Goal: Task Accomplishment & Management: Complete application form

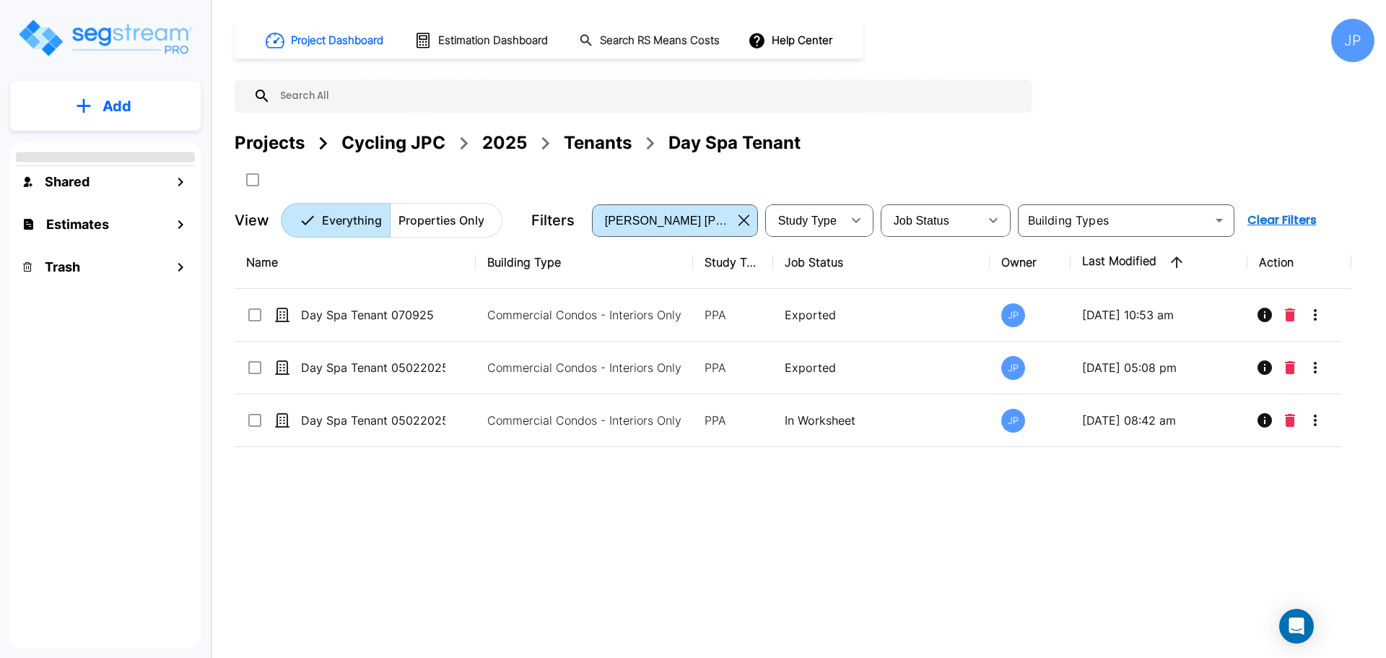
click at [505, 140] on div "2025" at bounding box center [504, 143] width 45 height 26
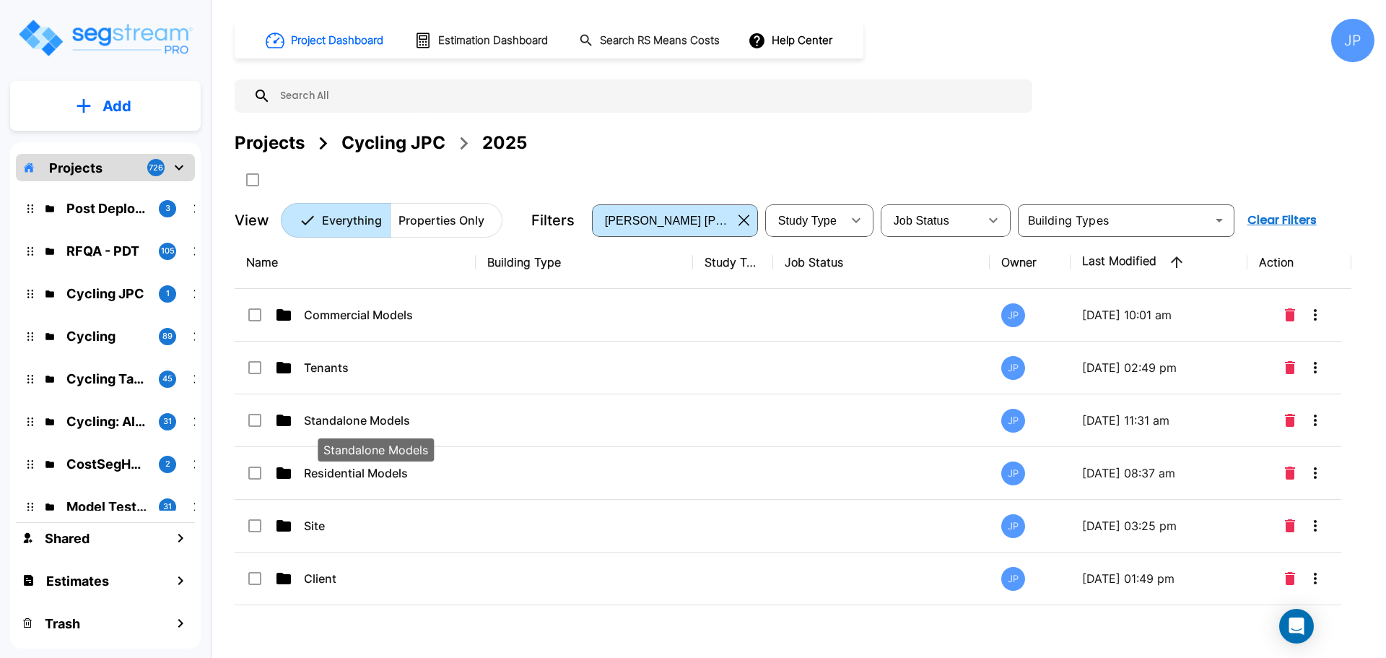
click at [399, 420] on p "Standalone Models" at bounding box center [376, 420] width 144 height 17
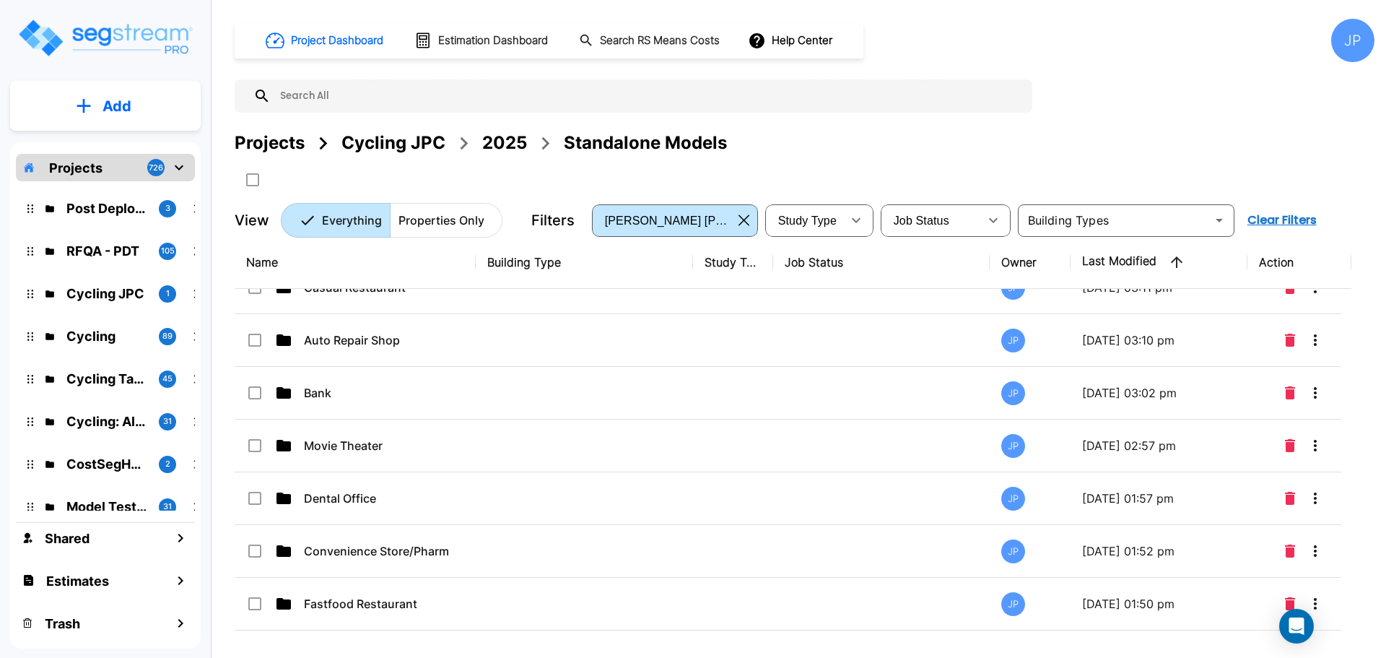
scroll to position [379, 0]
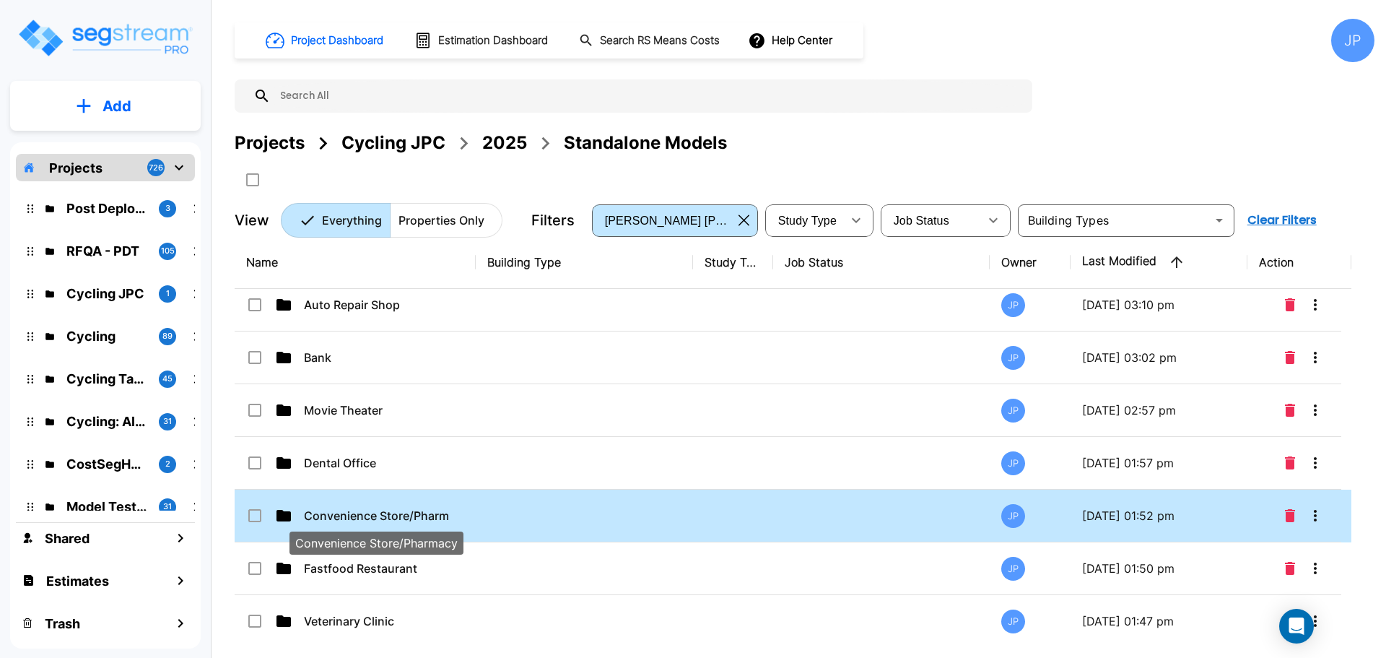
click at [432, 513] on p "Convenience Store/Pharmacy" at bounding box center [376, 515] width 144 height 17
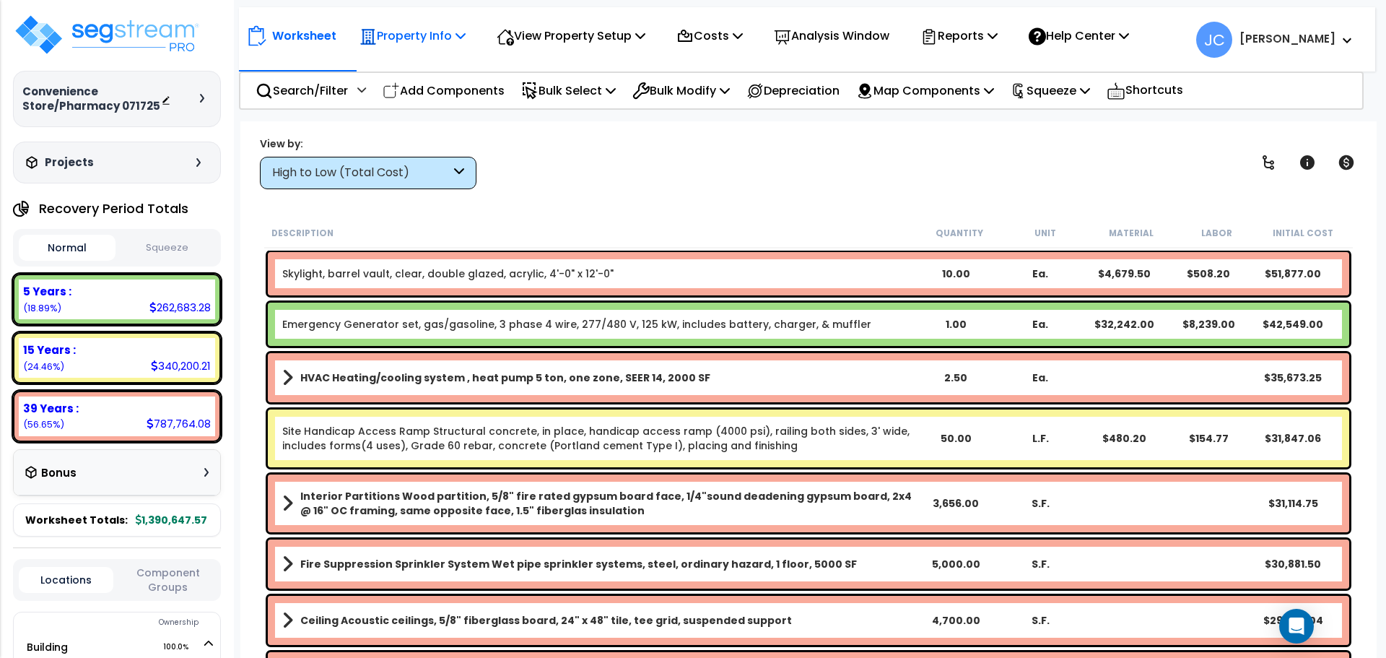
click at [429, 38] on p "Property Info" at bounding box center [413, 35] width 106 height 19
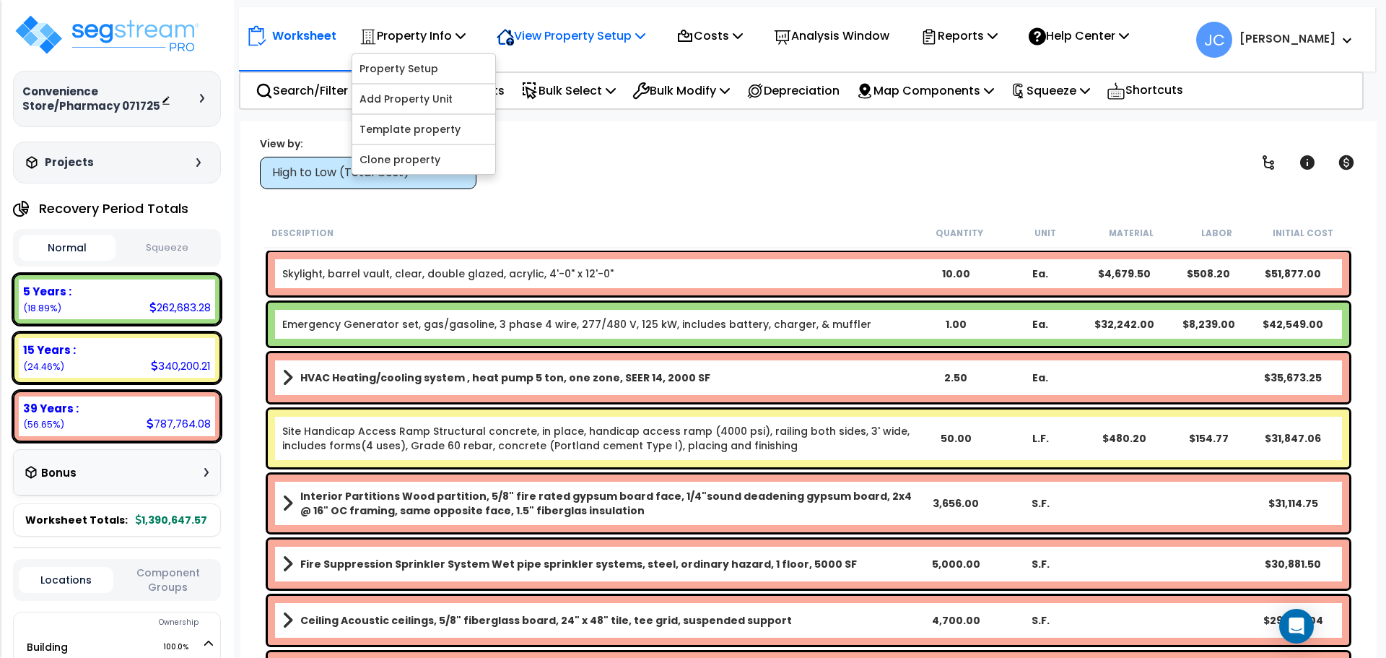
click at [575, 47] on div "View Property Setup" at bounding box center [571, 36] width 149 height 34
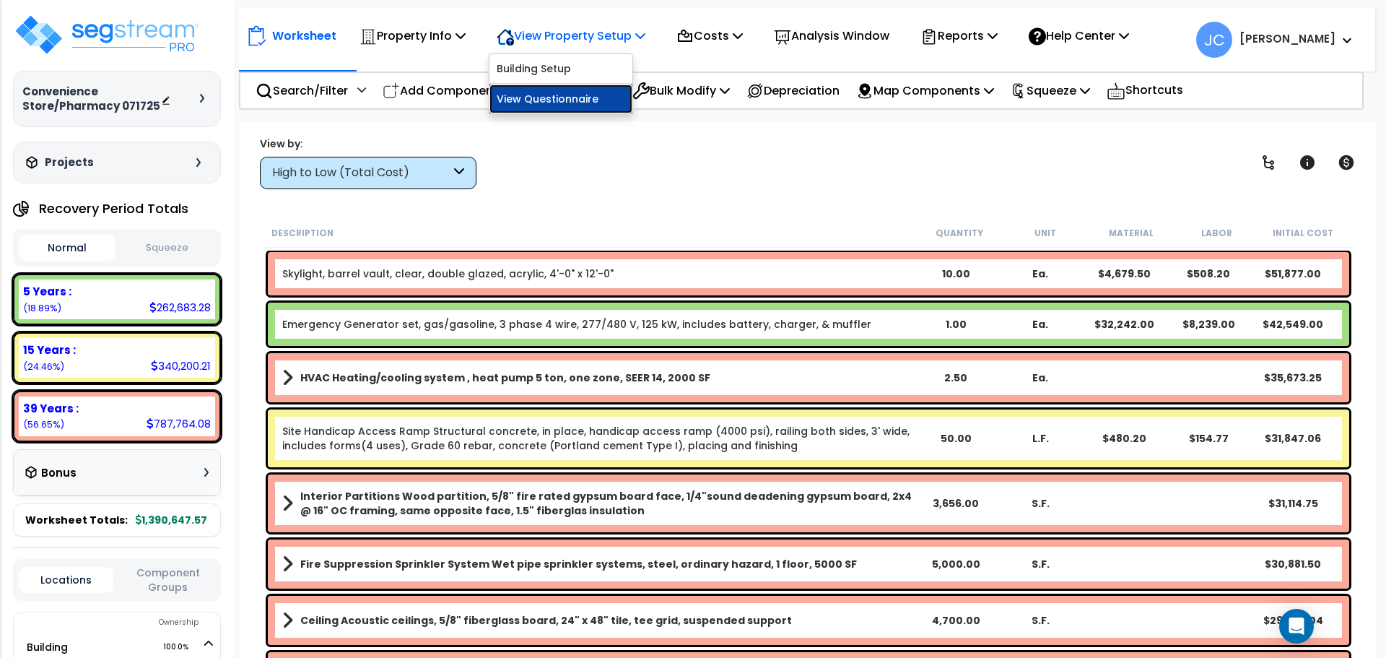
click at [575, 92] on link "View Questionnaire" at bounding box center [560, 98] width 143 height 29
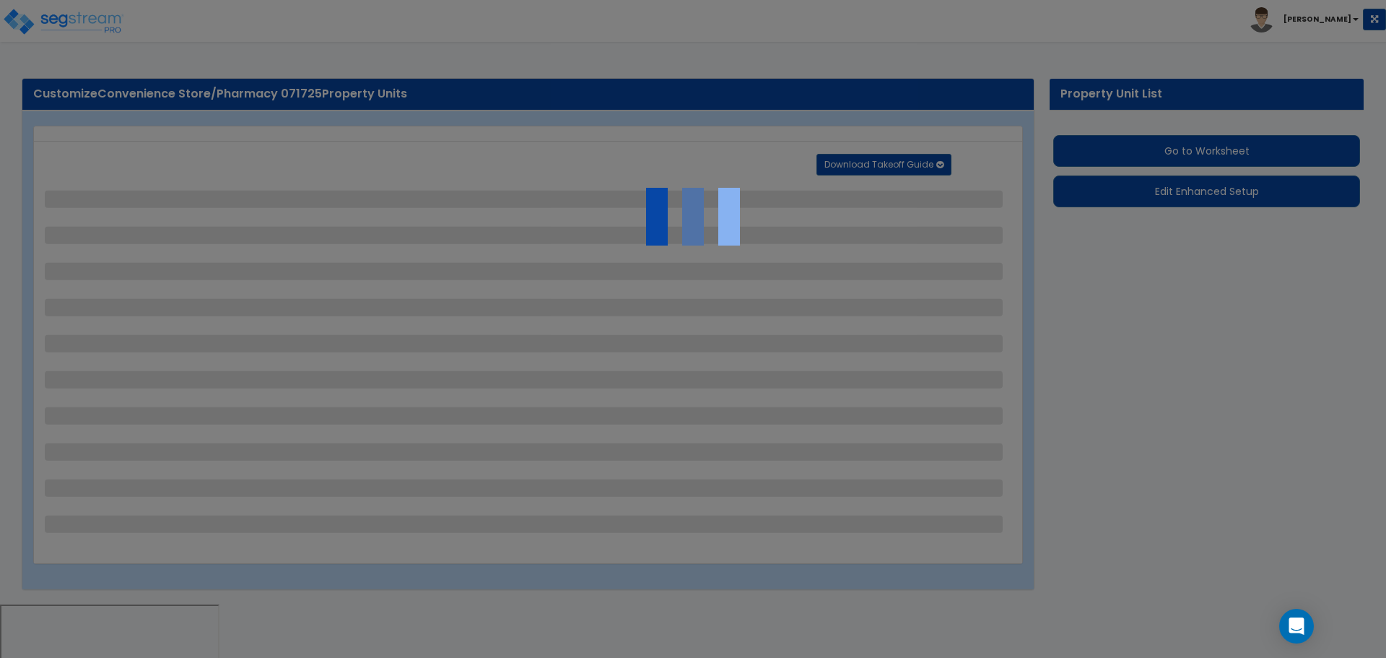
select select "2"
select select "1"
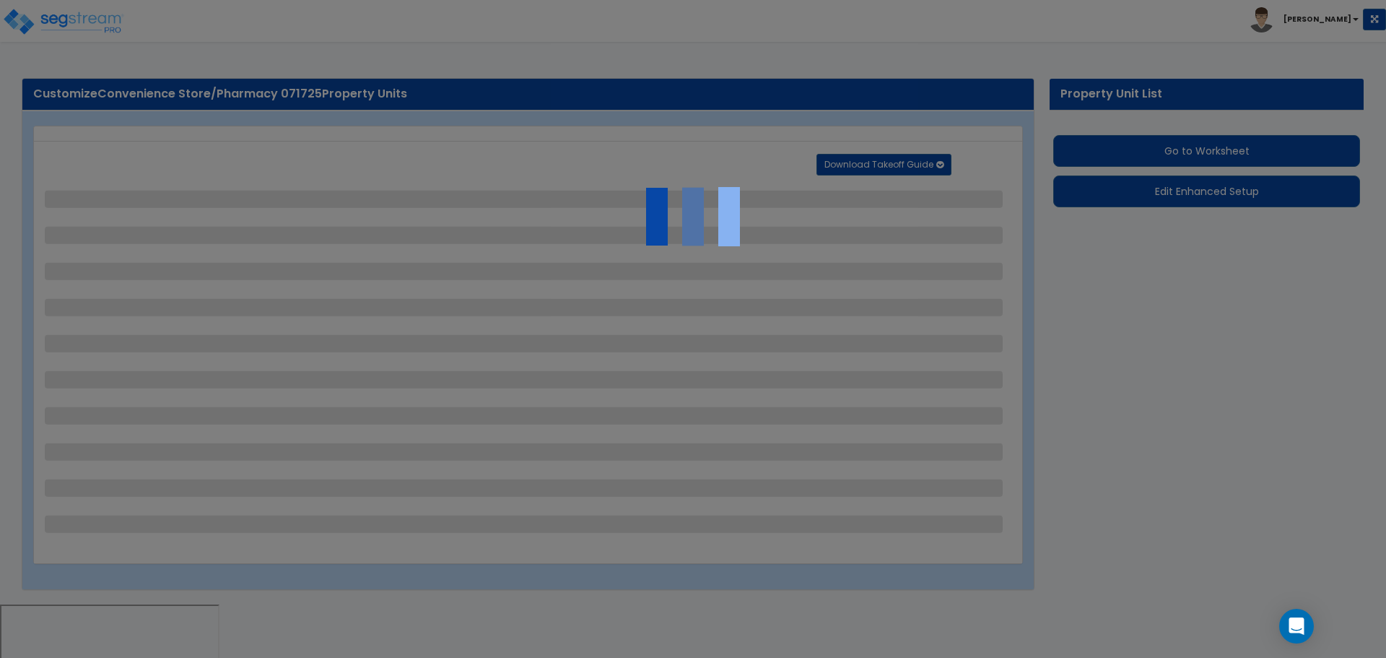
select select "2"
select select "1"
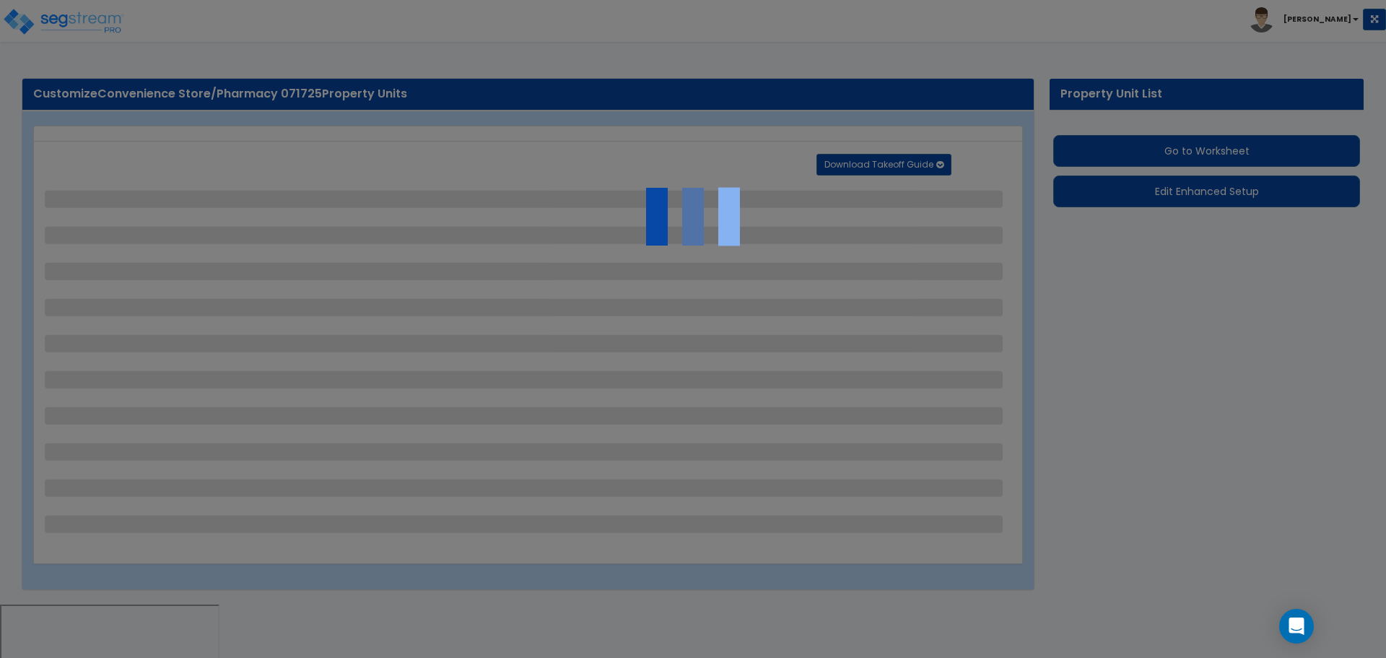
select select "2"
select select "4"
select select "2"
select select "1"
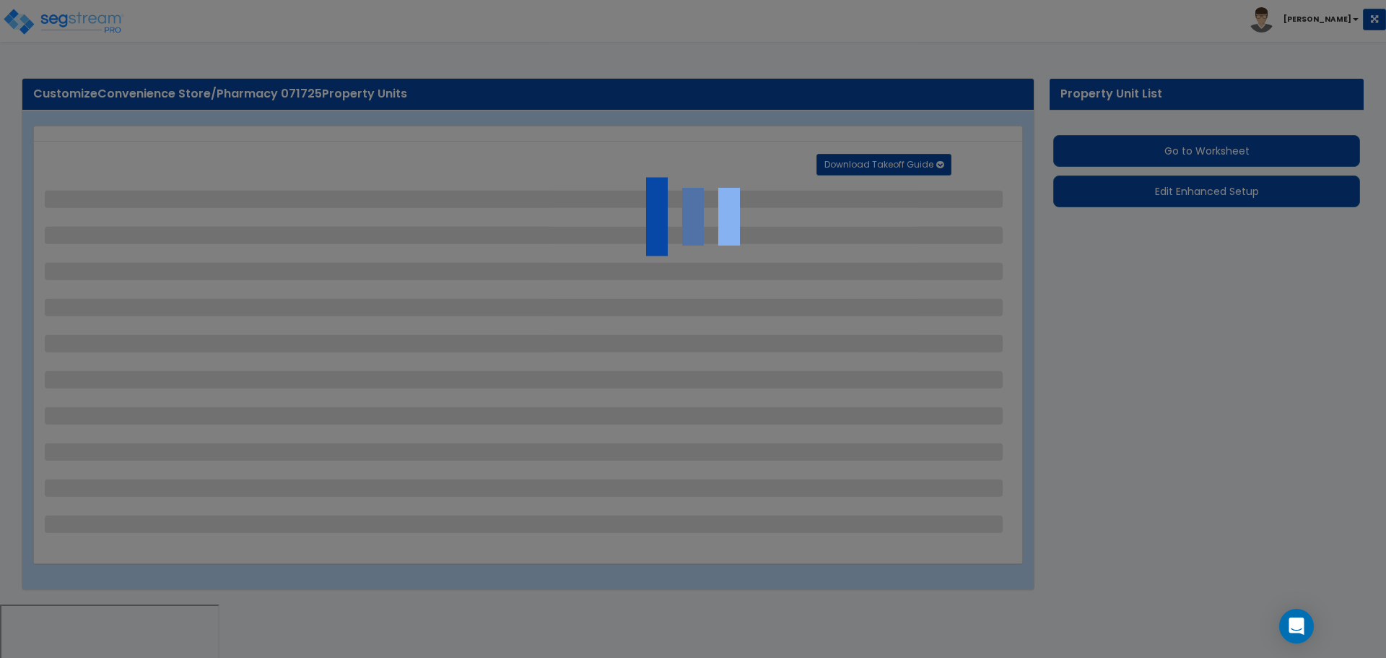
select select "4"
select select "2"
select select "1"
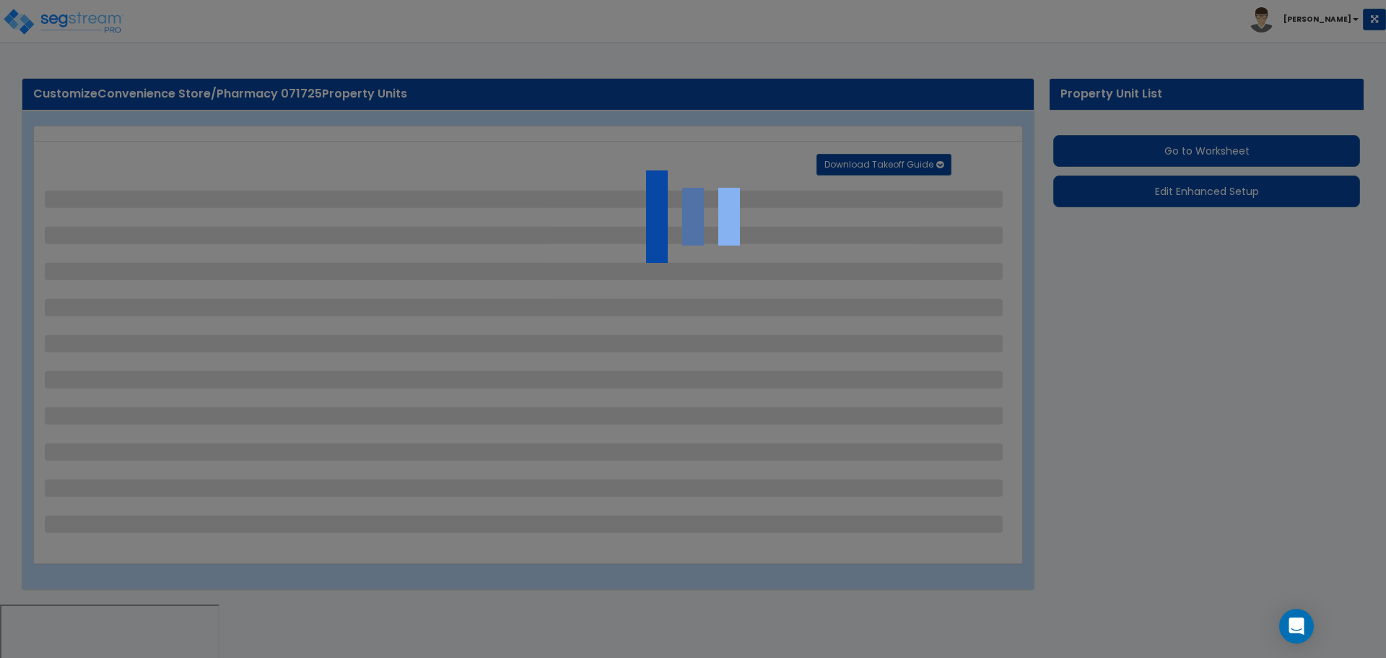
select select "1"
select select "6"
select select "1"
select select "2"
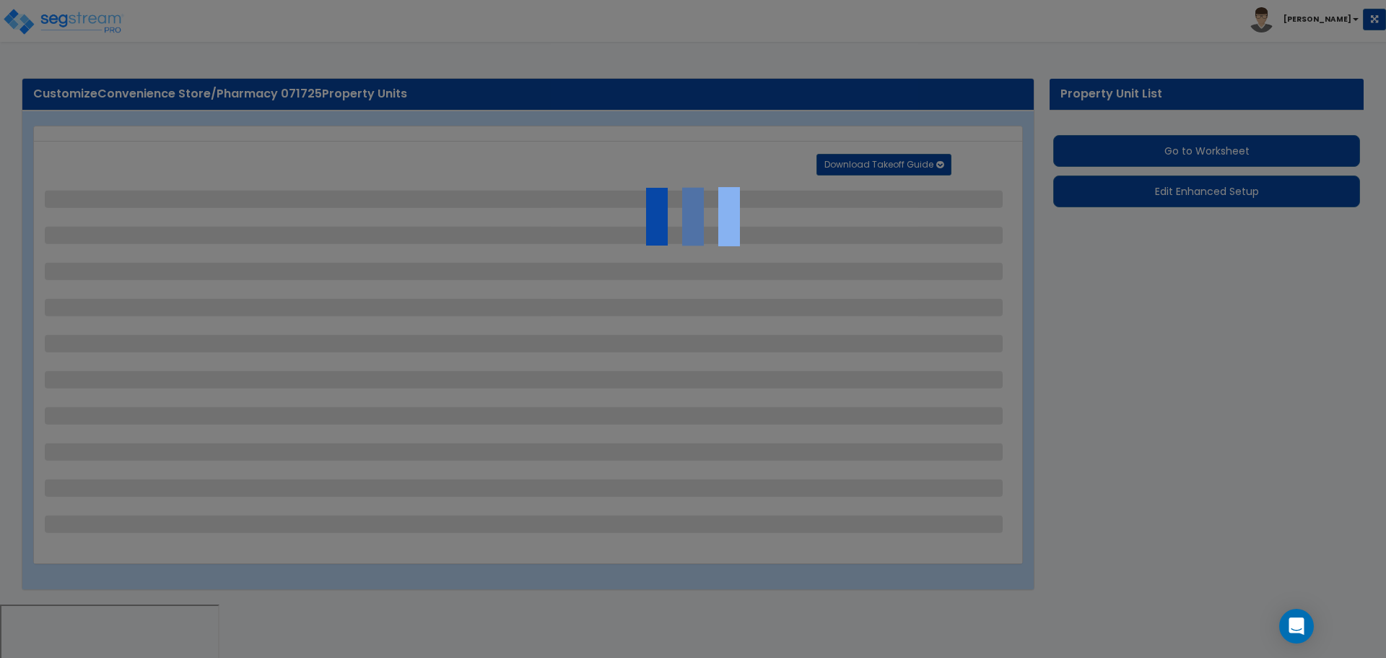
select select "3"
select select "1"
select select "3"
select select "2"
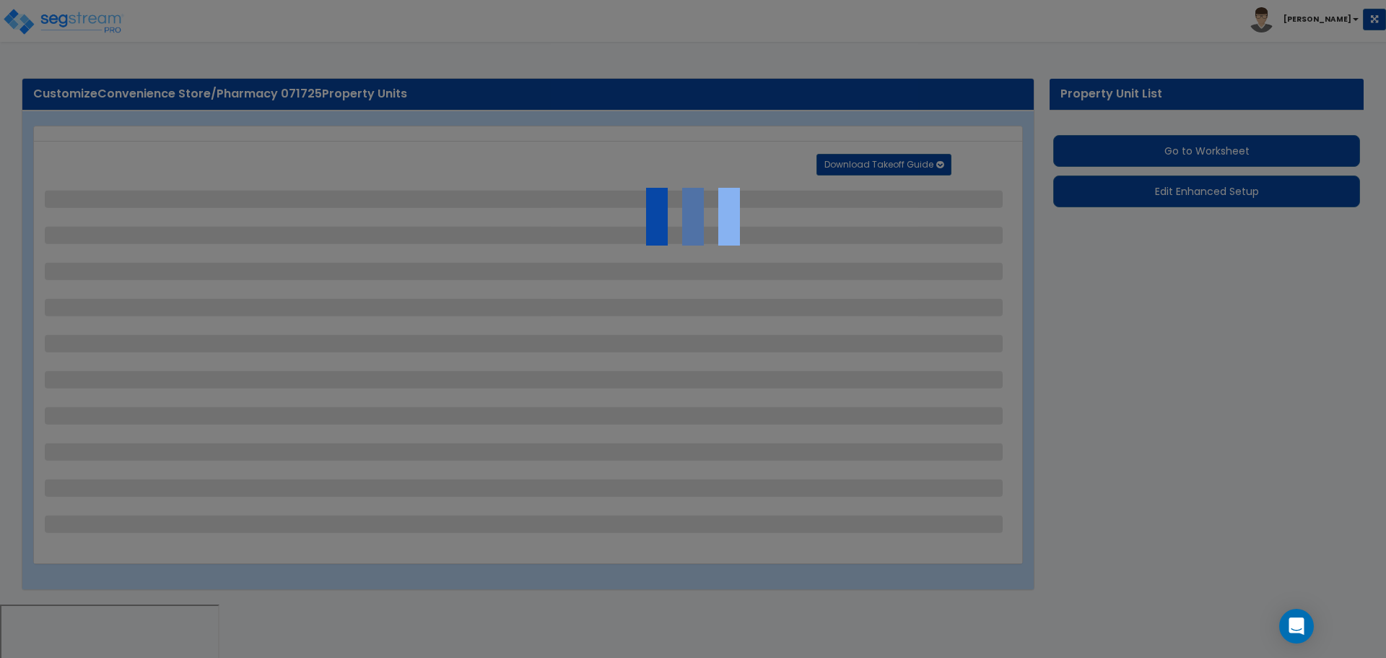
select select "7"
select select "2"
select select "1"
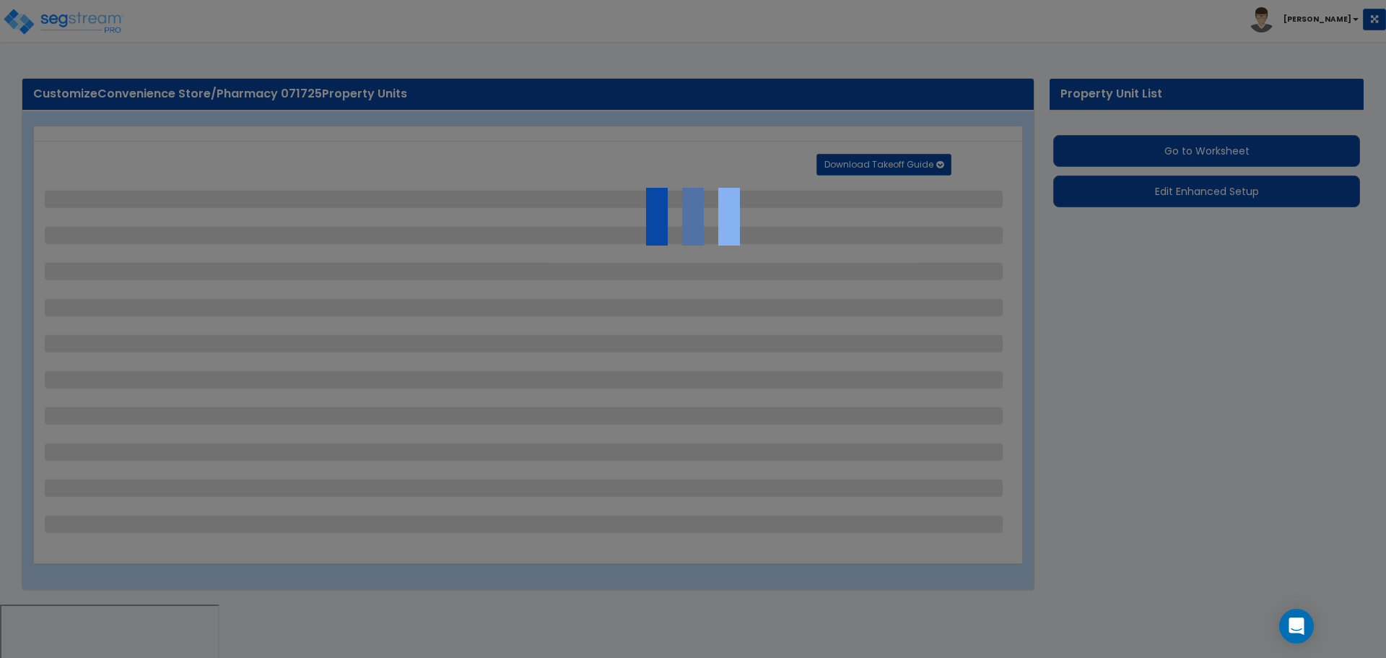
select select "16"
select select "2"
select select "3"
select select "1"
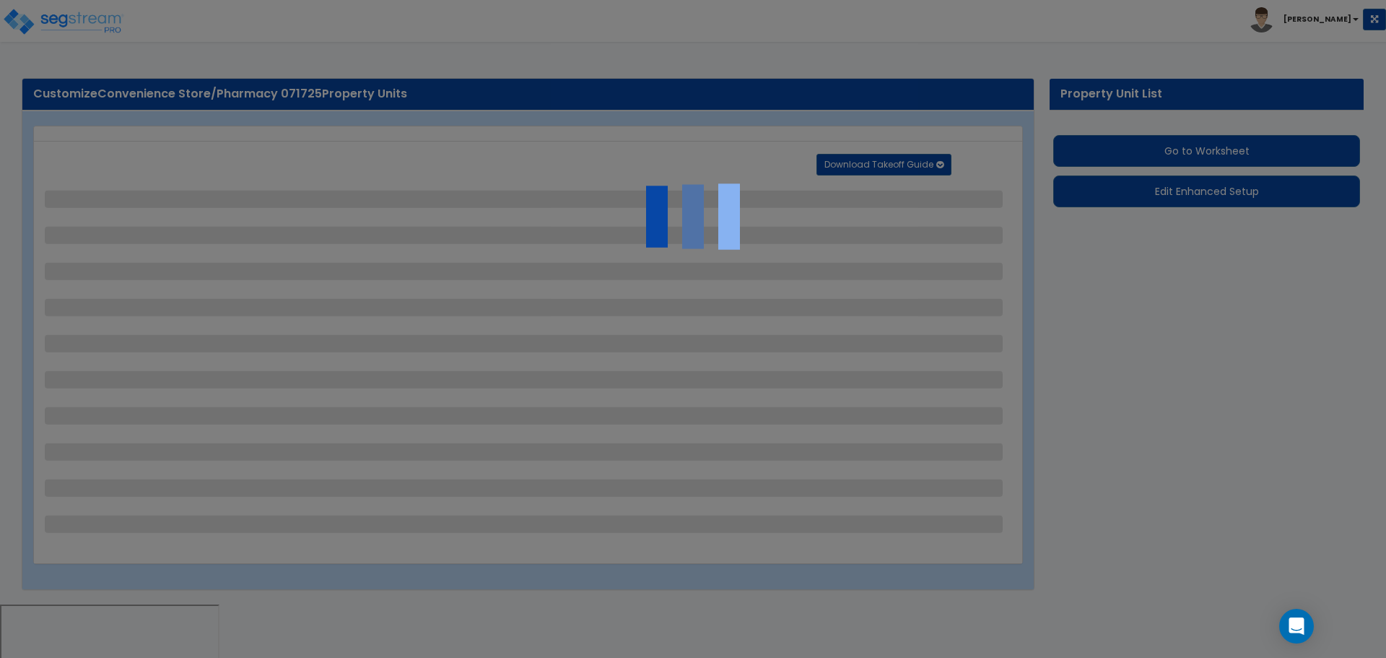
select select "1"
select select "2"
select select "1"
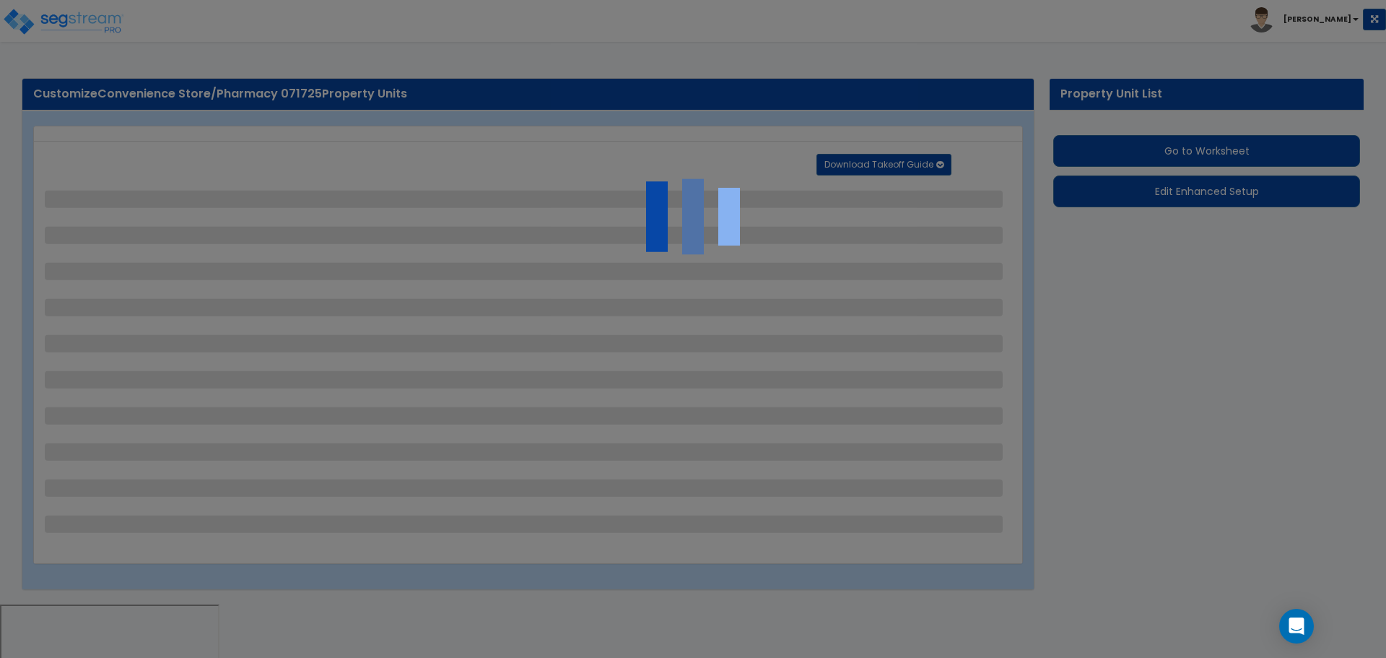
select select "2"
select select "1"
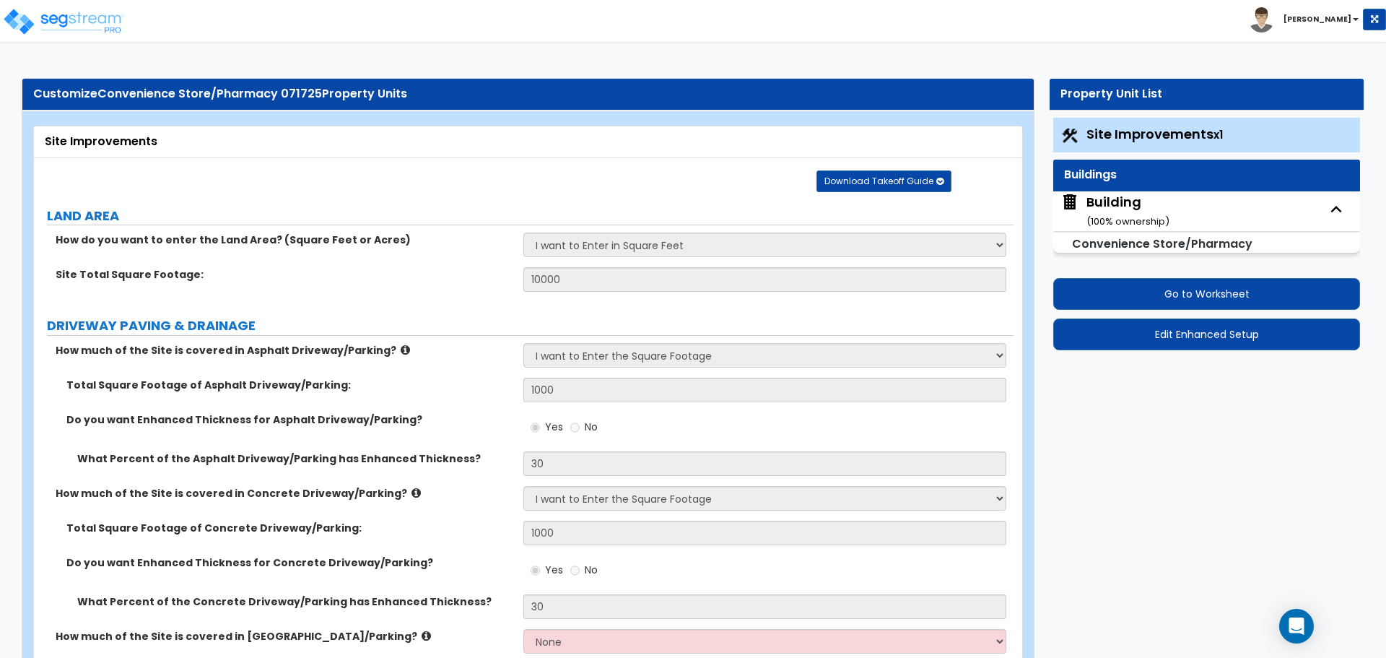
click at [1100, 222] on small "( 100 % ownership)" at bounding box center [1128, 221] width 83 height 14
select select "2"
select select "1"
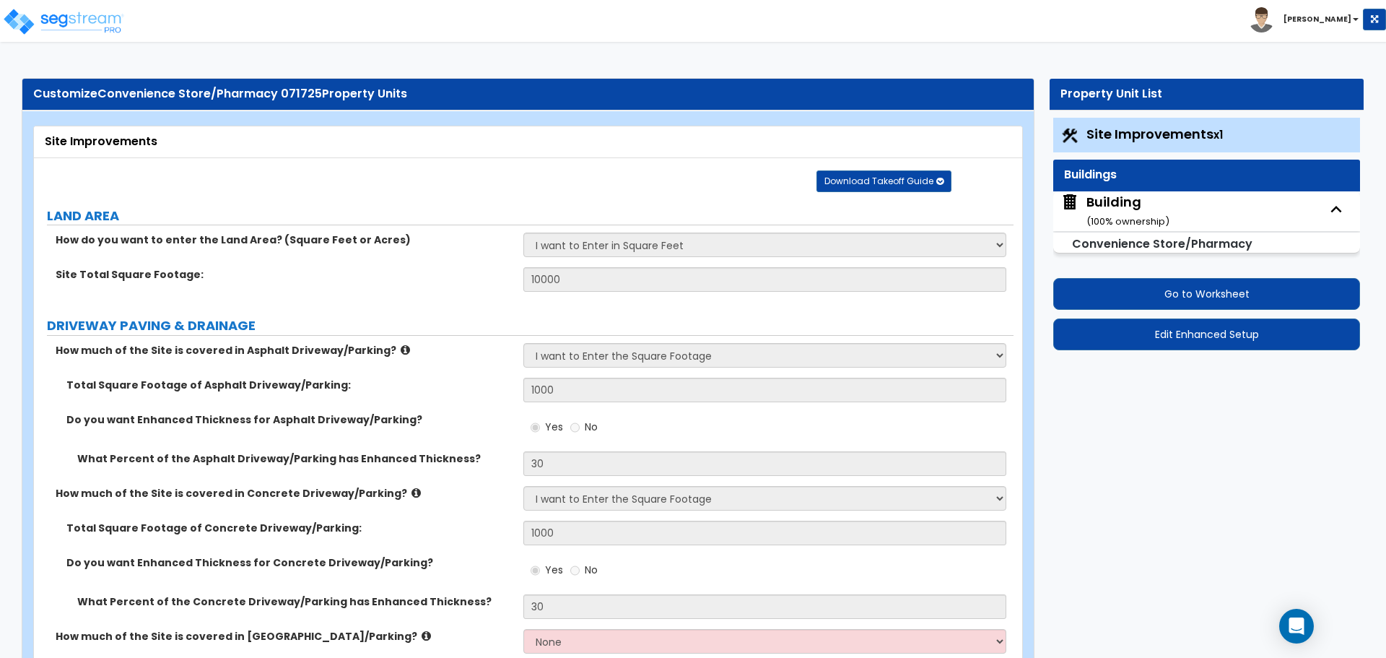
select select "3"
select select "1"
select select "4"
select select "1"
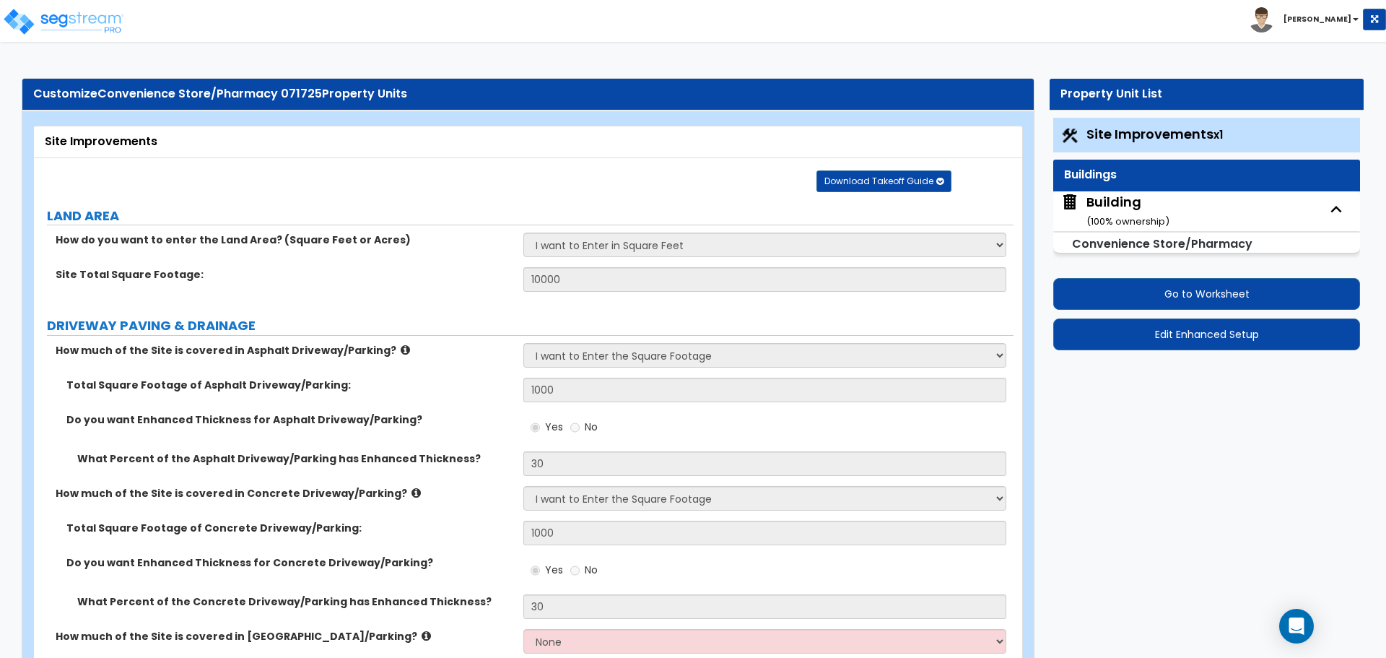
select select "3"
select select "2"
select select "3"
select select "2"
select select "7"
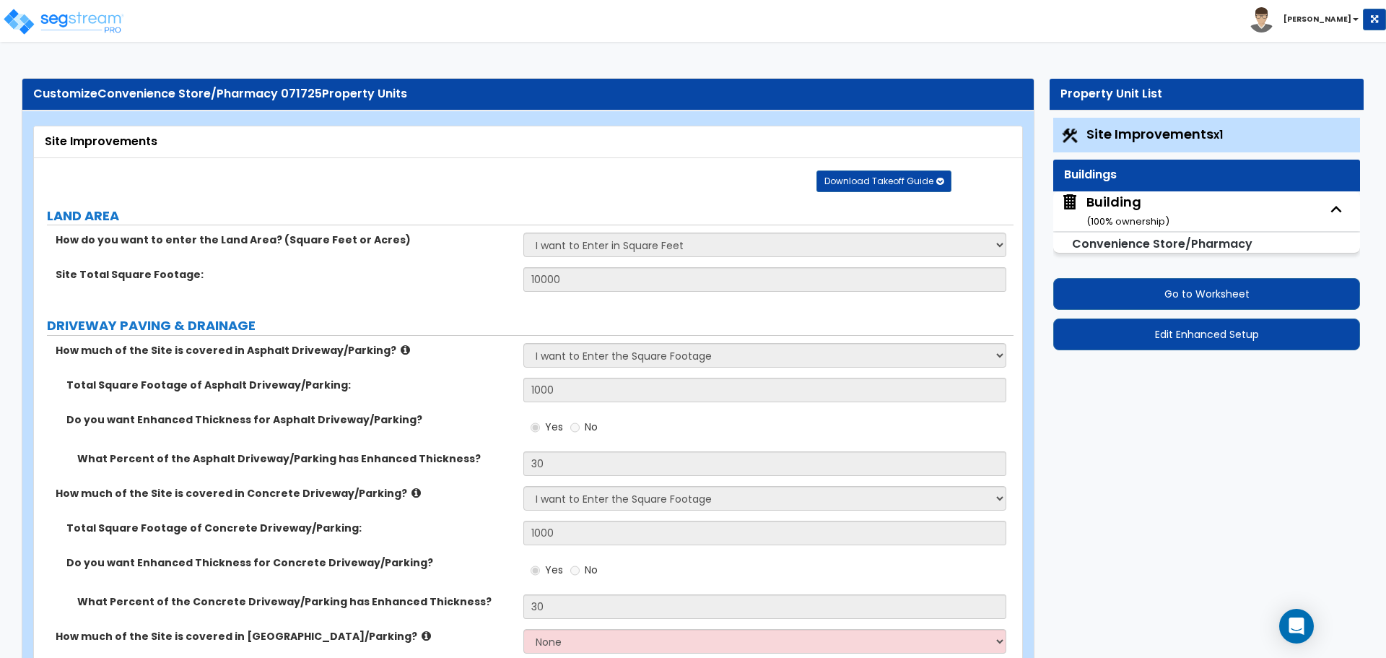
select select "3"
select select "1"
select select "4"
select select "1"
select select "2"
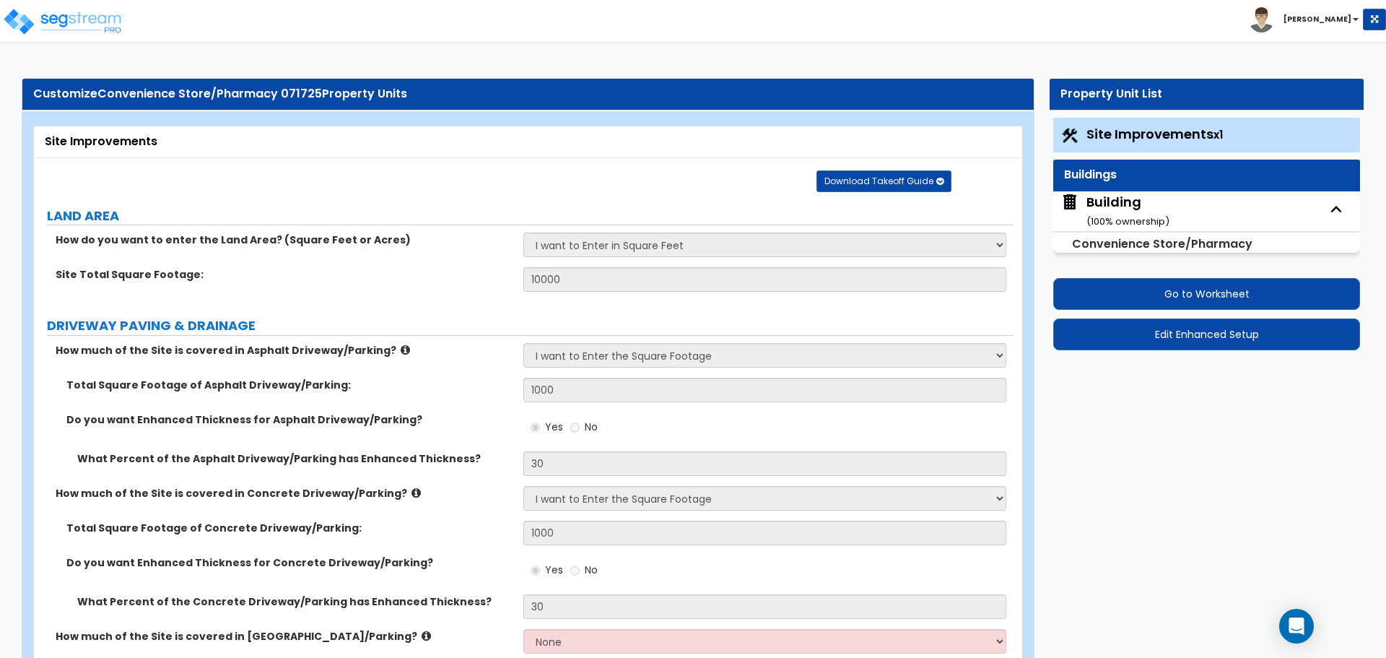
select select "3"
select select "1"
select select "3"
select select "2"
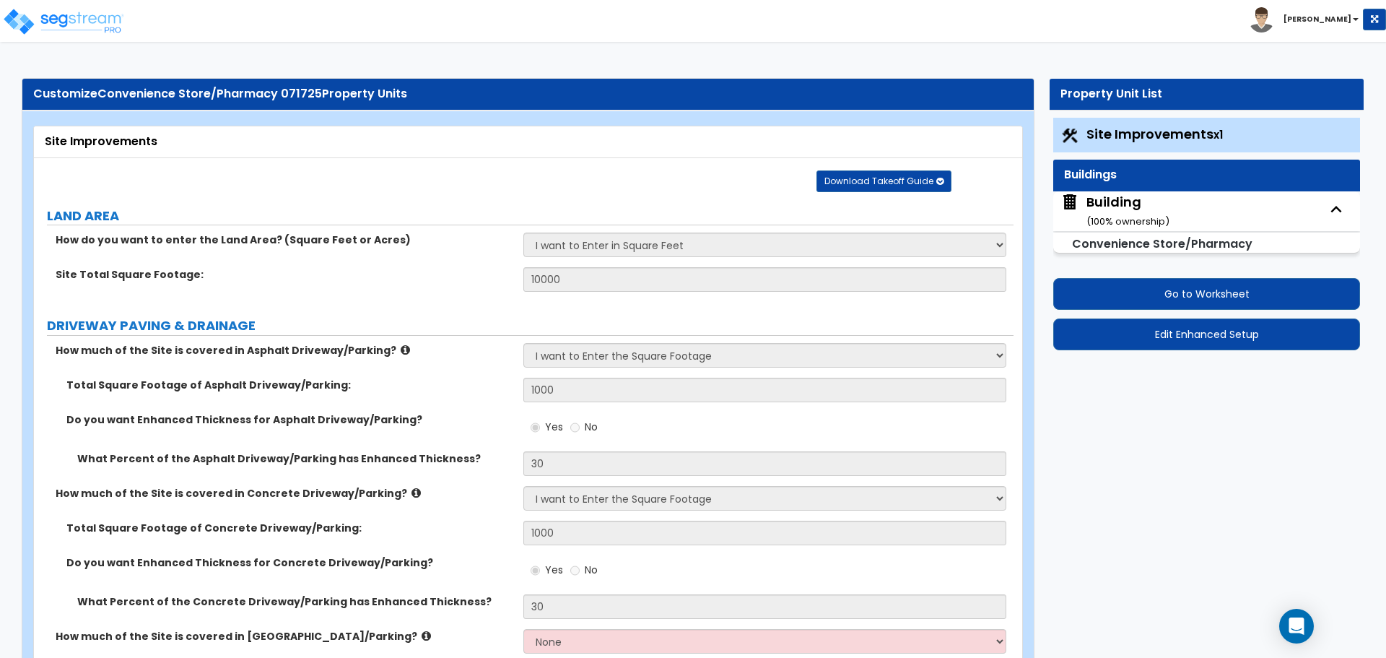
select select "4"
select select "1"
select select "2"
select select "3"
select select "4"
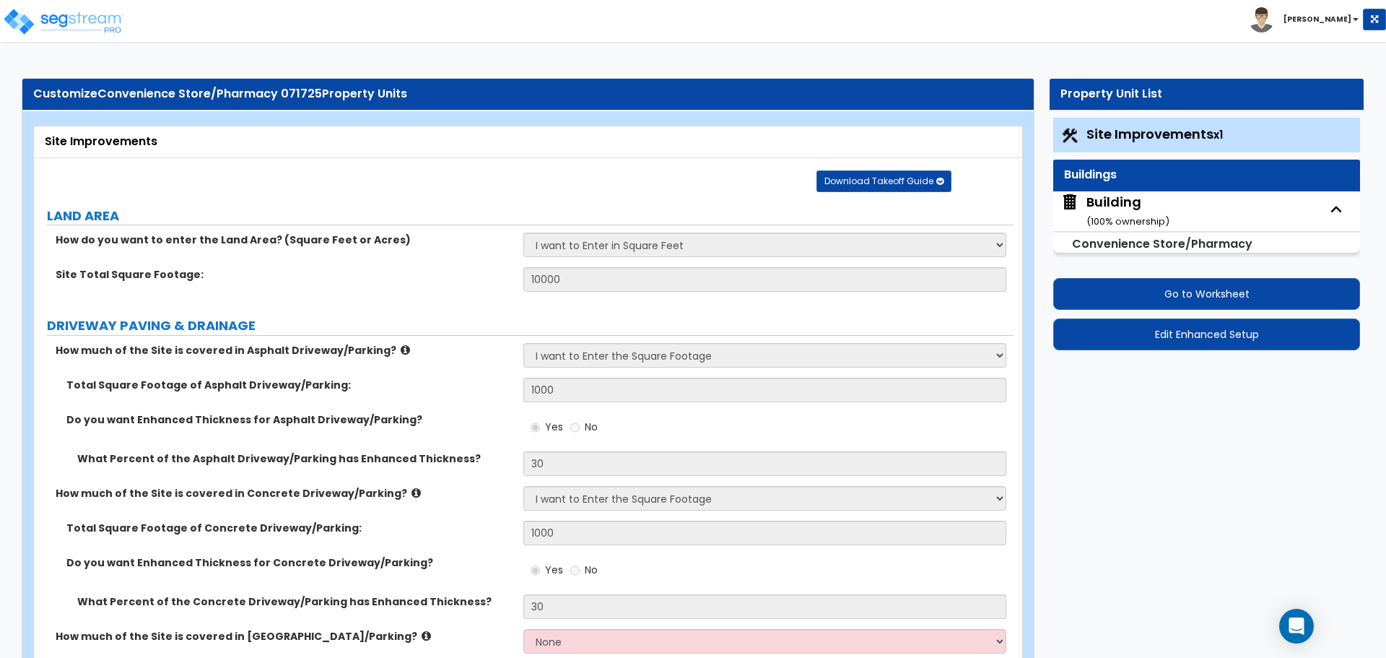
select select "1"
select select "2"
select select "1"
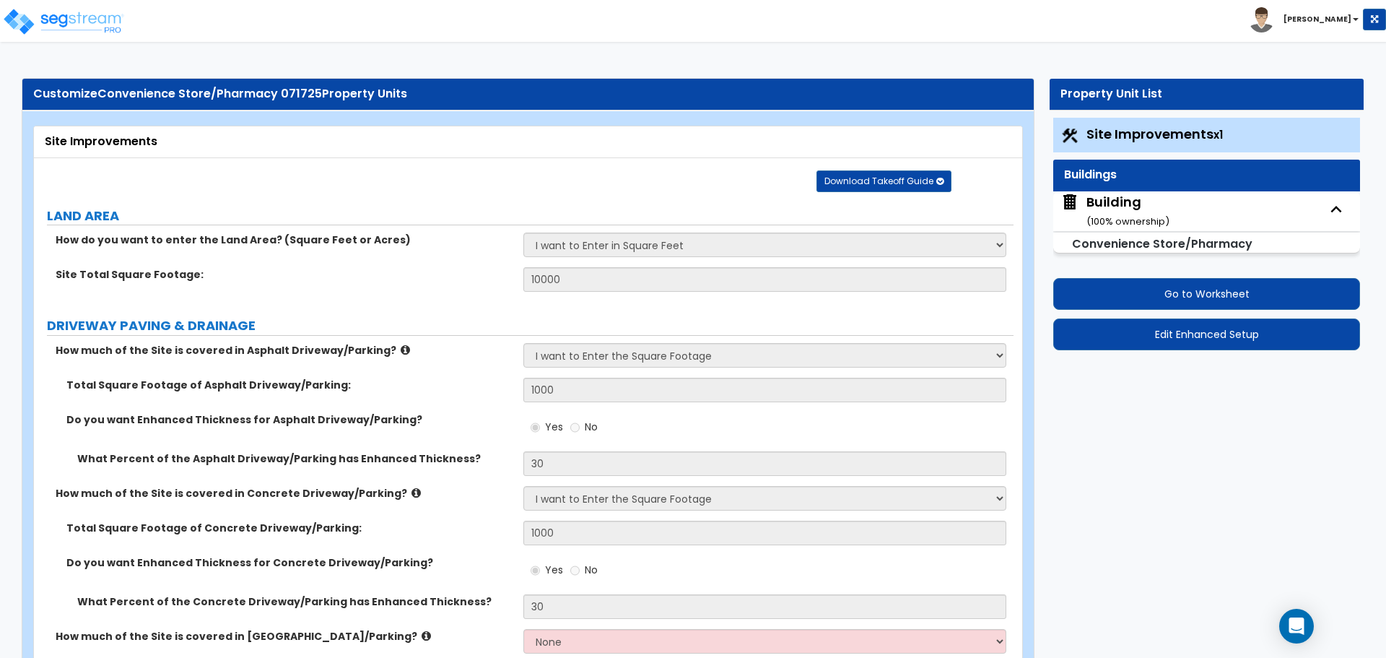
select select "1"
select select "3"
select select "2"
select select "3"
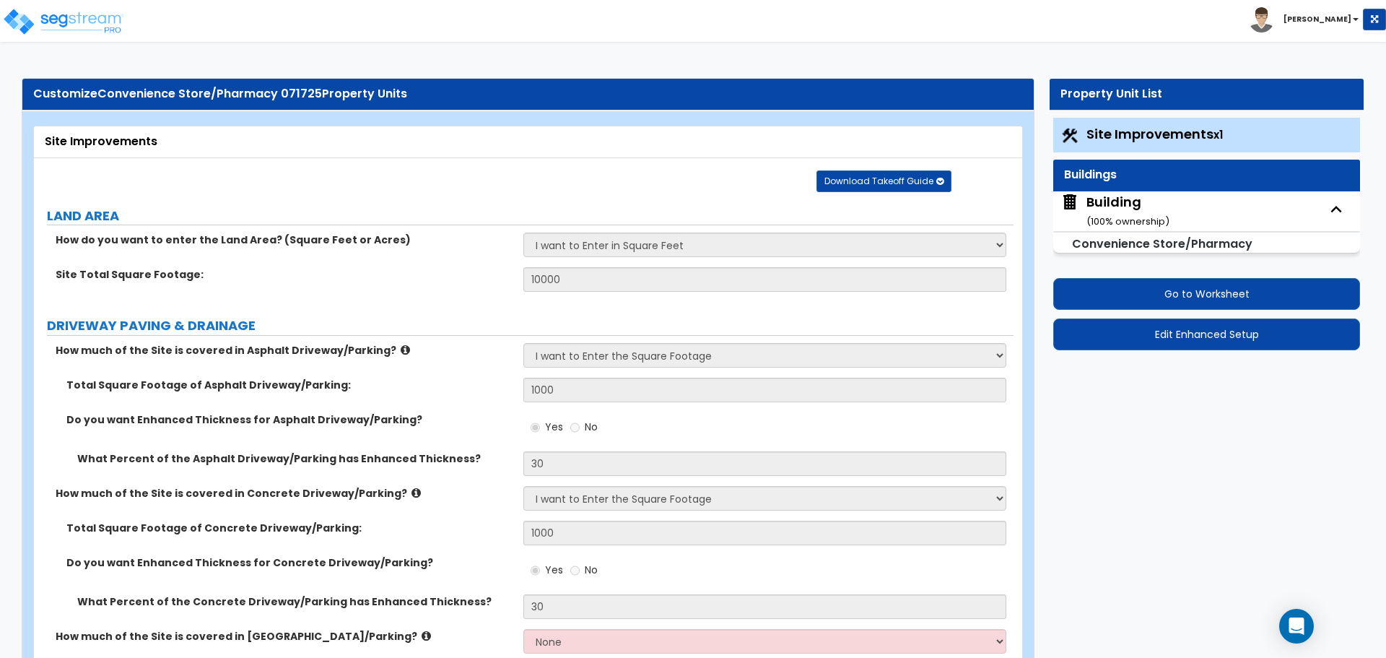
select select "1"
select select "2"
select select "5"
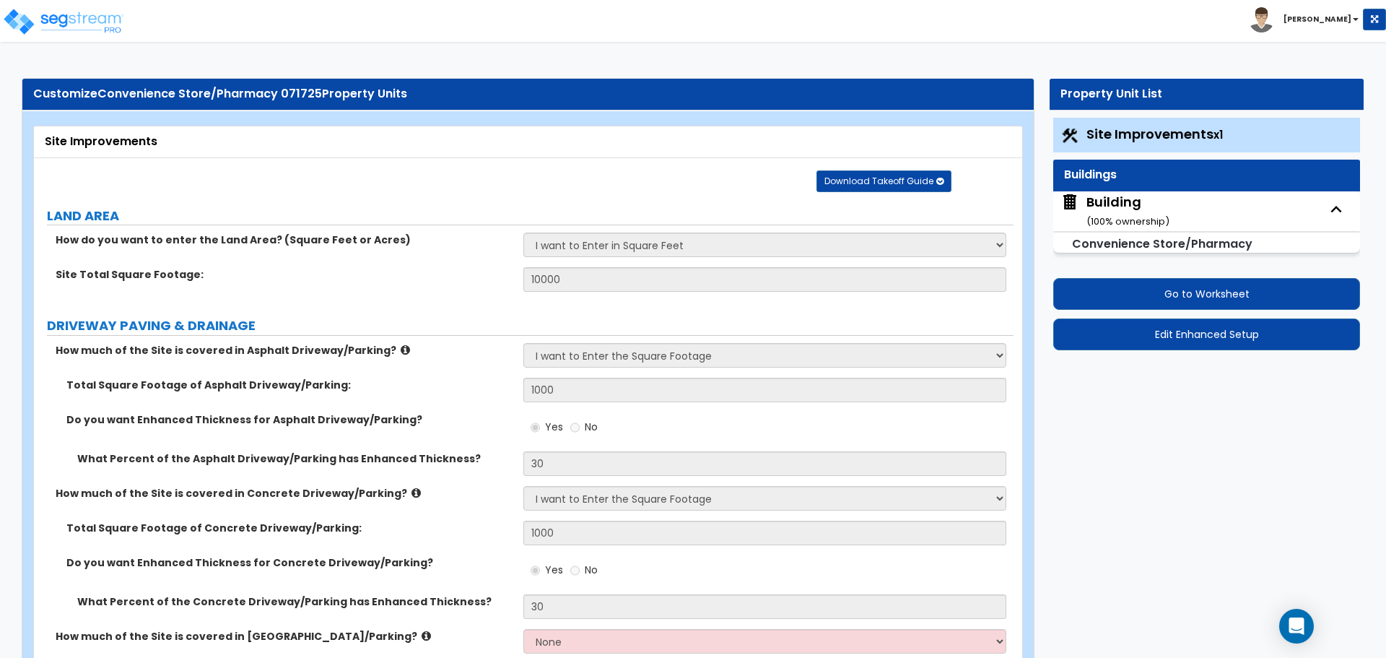
select select "2"
select select "7"
select select "1"
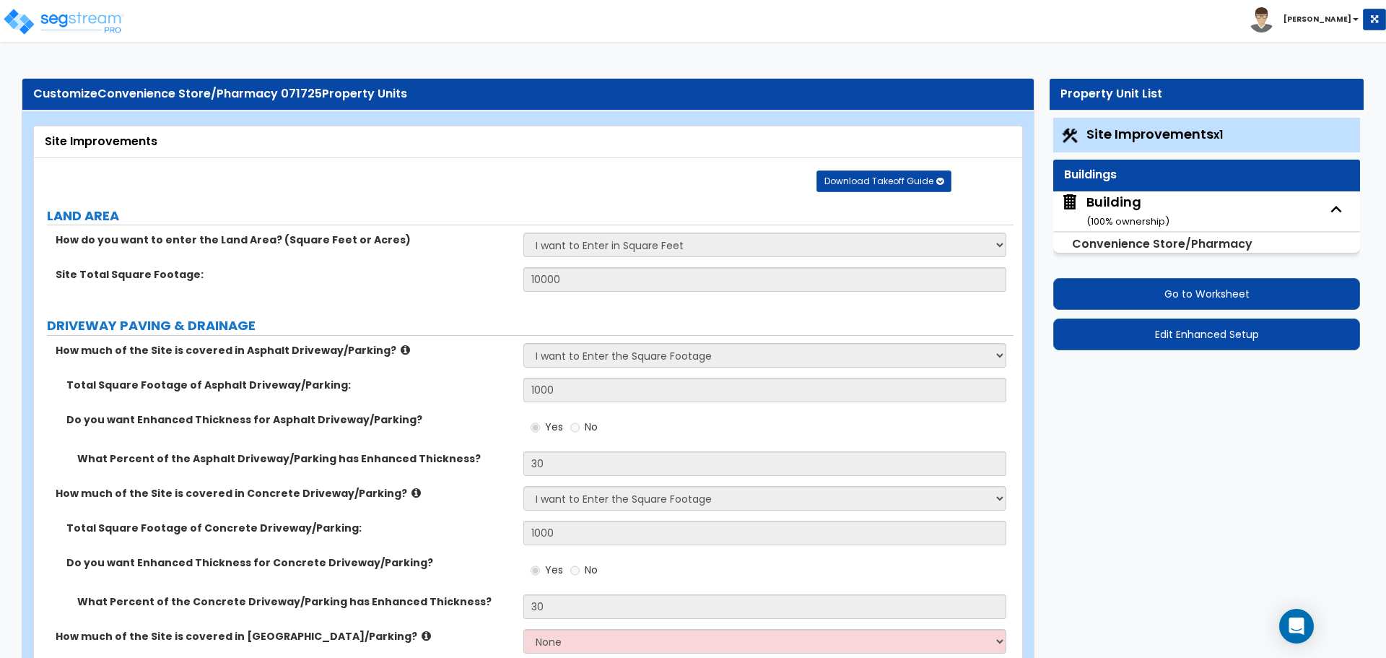
select select "8"
select select "1"
select select "7"
select select "1"
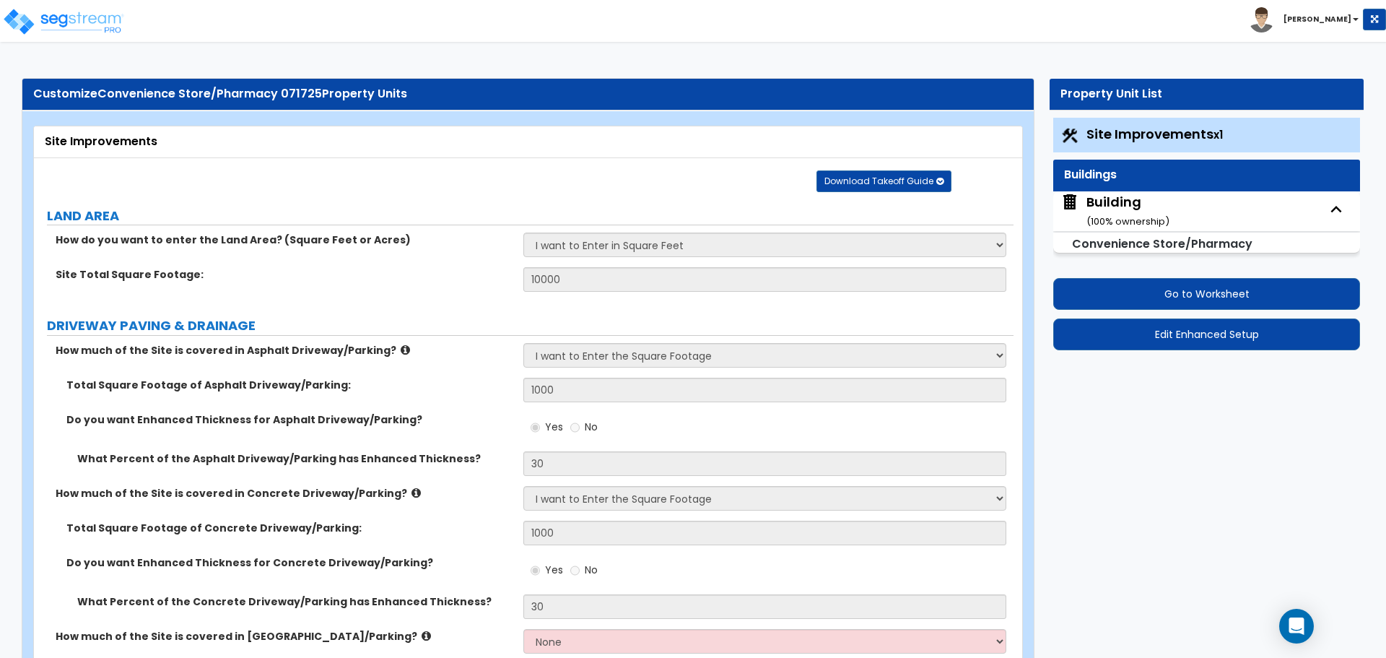
select select "1"
select select "2"
select select "3"
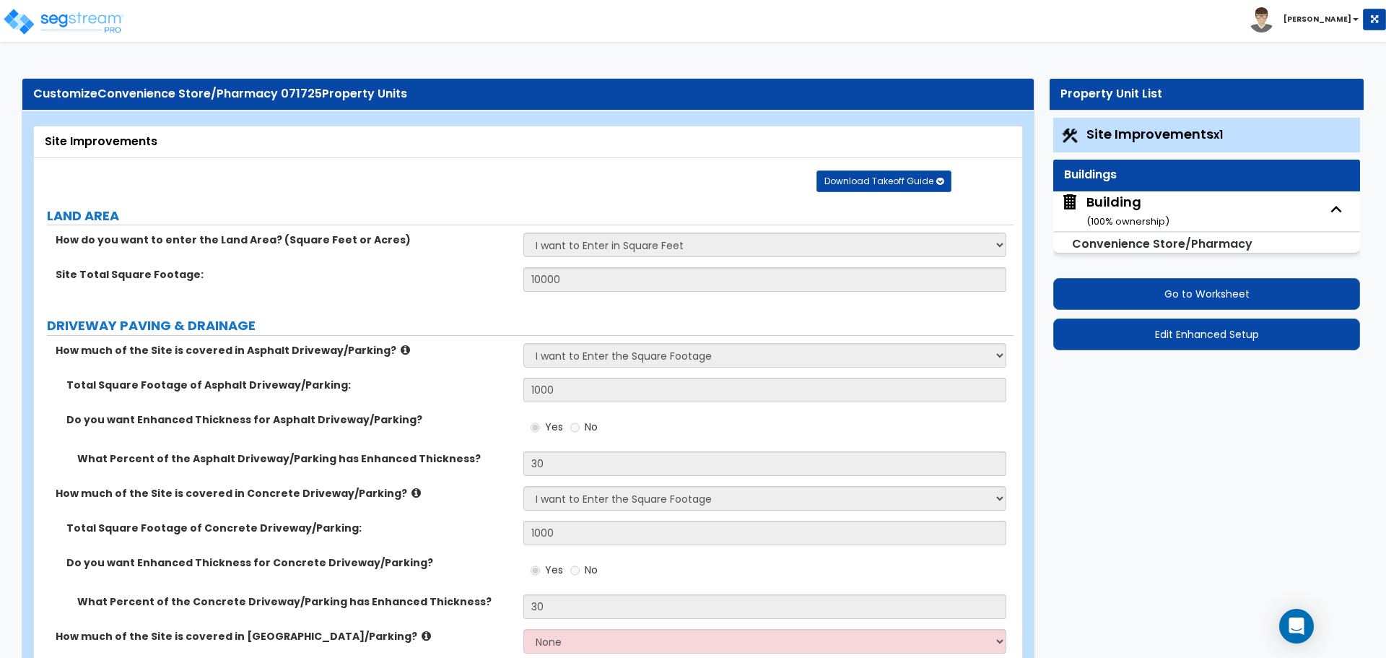
select select "1"
select select "5"
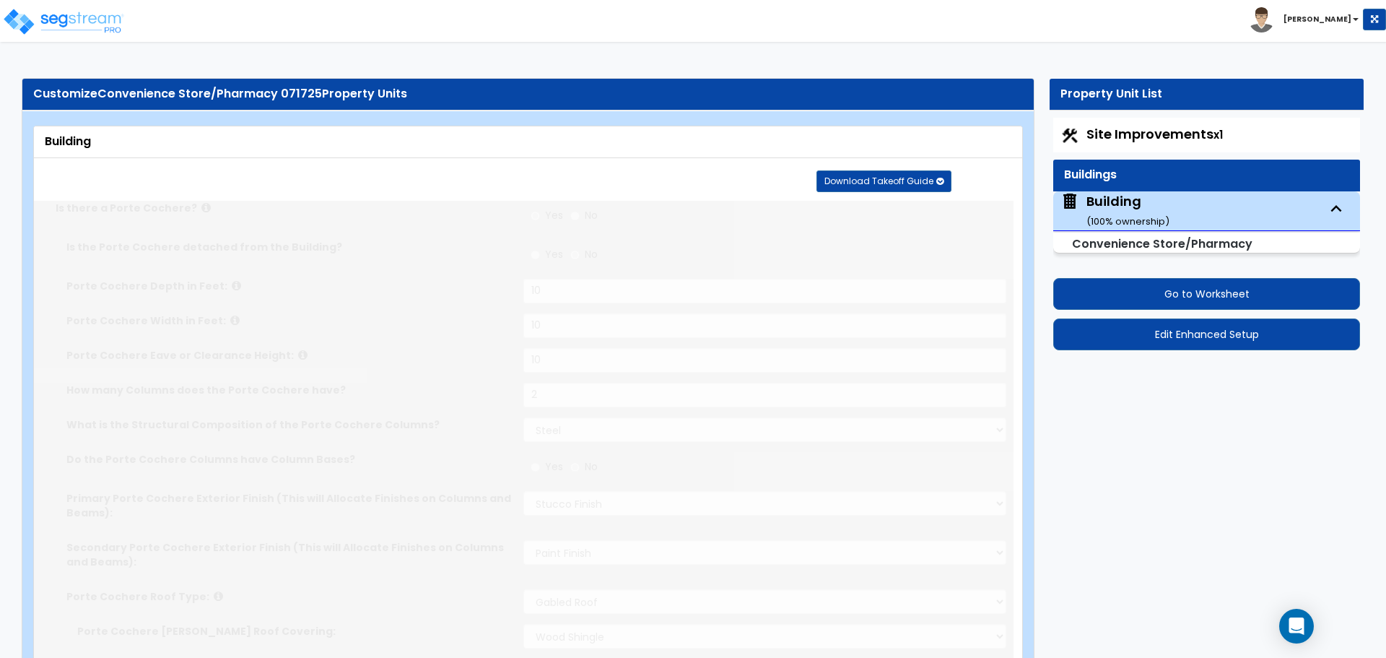
type input "1000"
radio input "true"
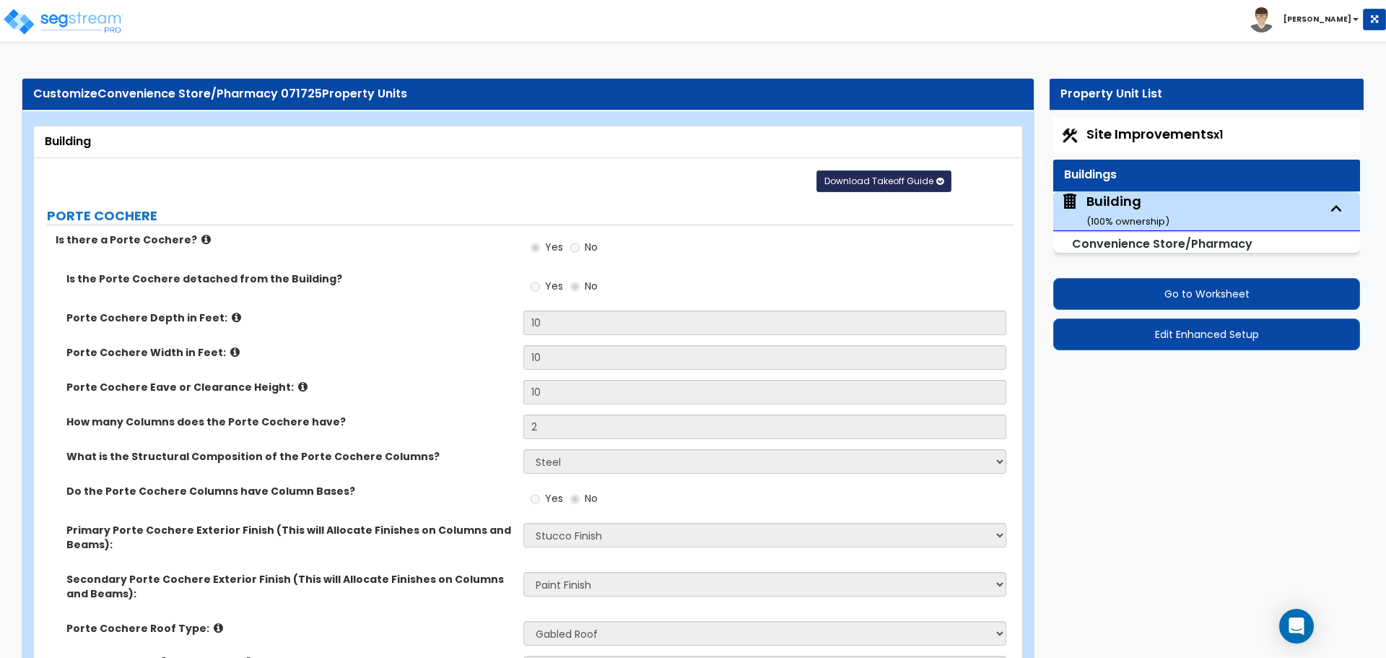
click at [862, 175] on span "Download Takeoff Guide" at bounding box center [878, 181] width 109 height 12
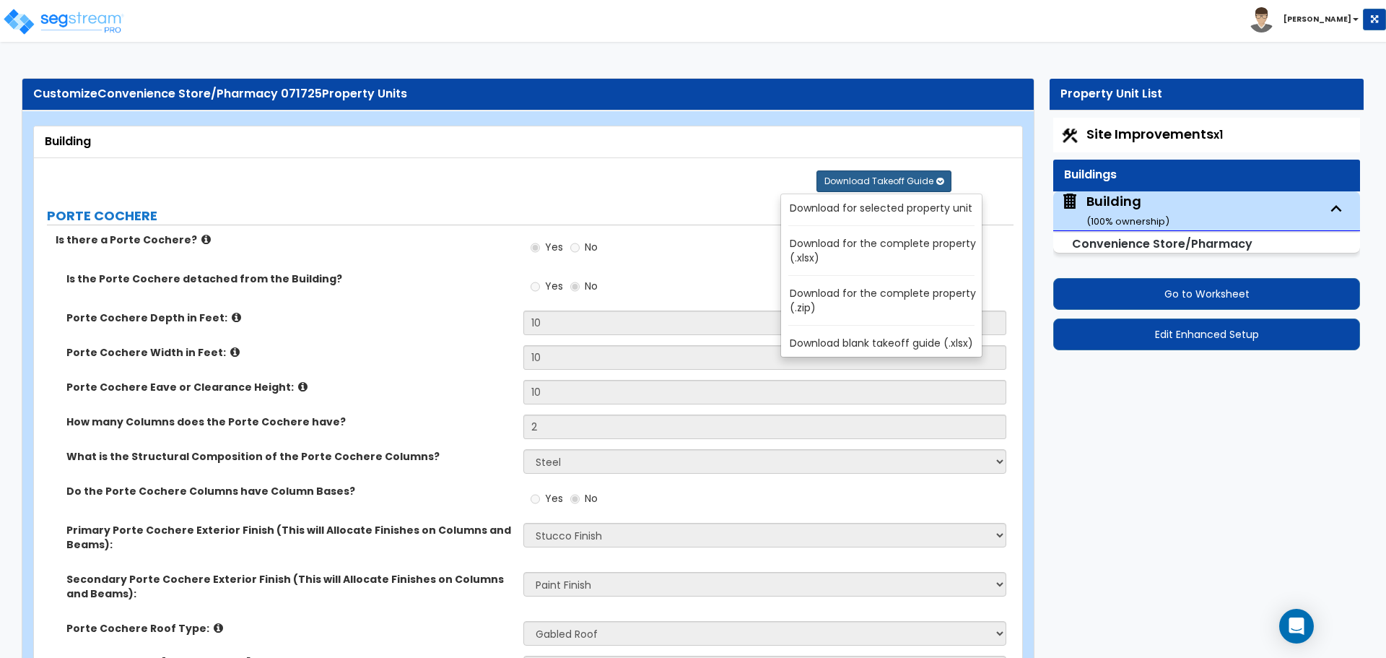
click at [857, 299] on link "Download for the complete property (.zip)" at bounding box center [884, 300] width 195 height 35
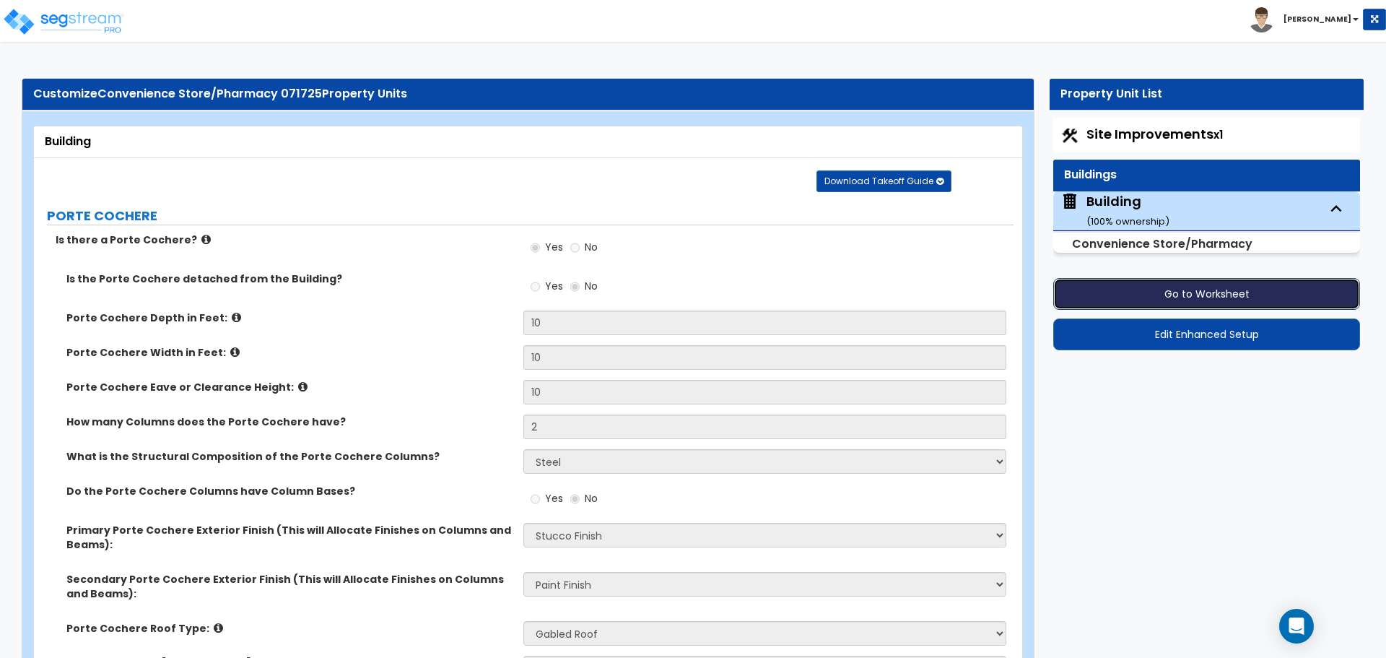
click at [1159, 284] on button "Go to Worksheet" at bounding box center [1206, 294] width 307 height 32
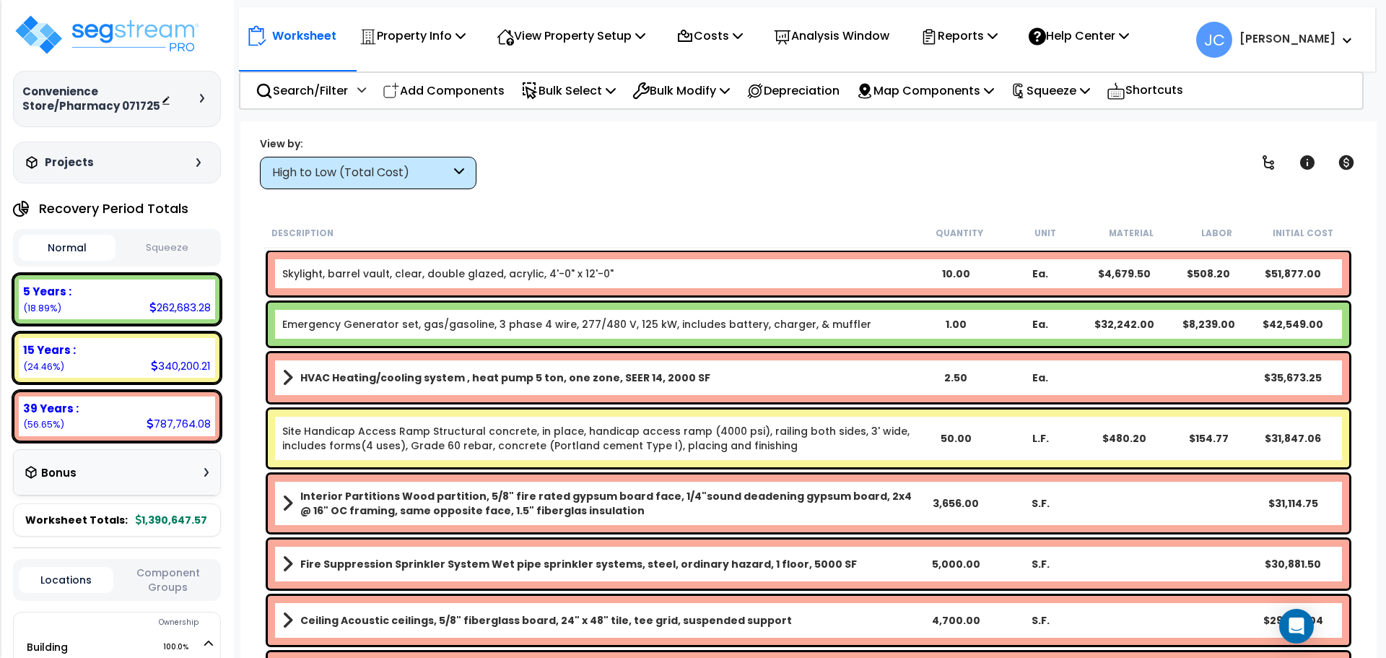
click at [194, 101] on div at bounding box center [186, 99] width 51 height 14
click at [207, 97] on div at bounding box center [206, 98] width 12 height 9
